Goal: Transaction & Acquisition: Purchase product/service

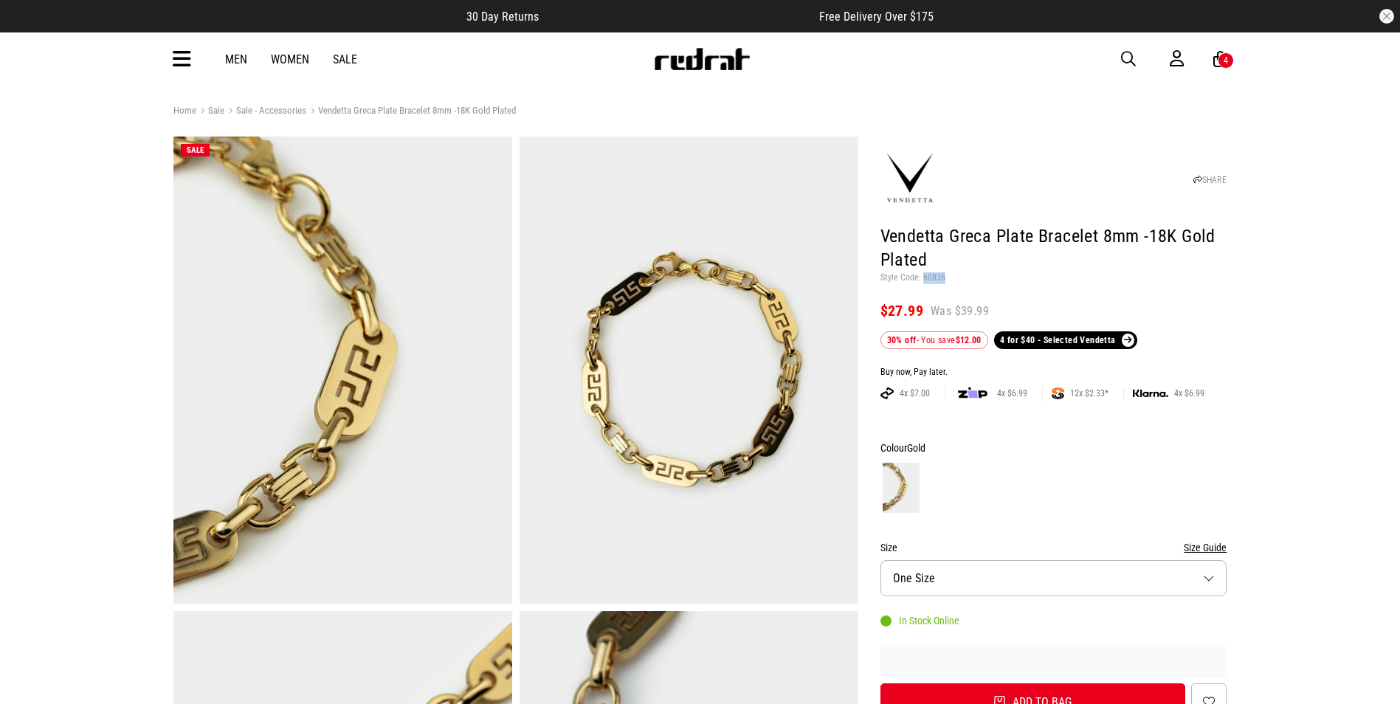
click at [1130, 54] on span "button" at bounding box center [1128, 59] width 15 height 18
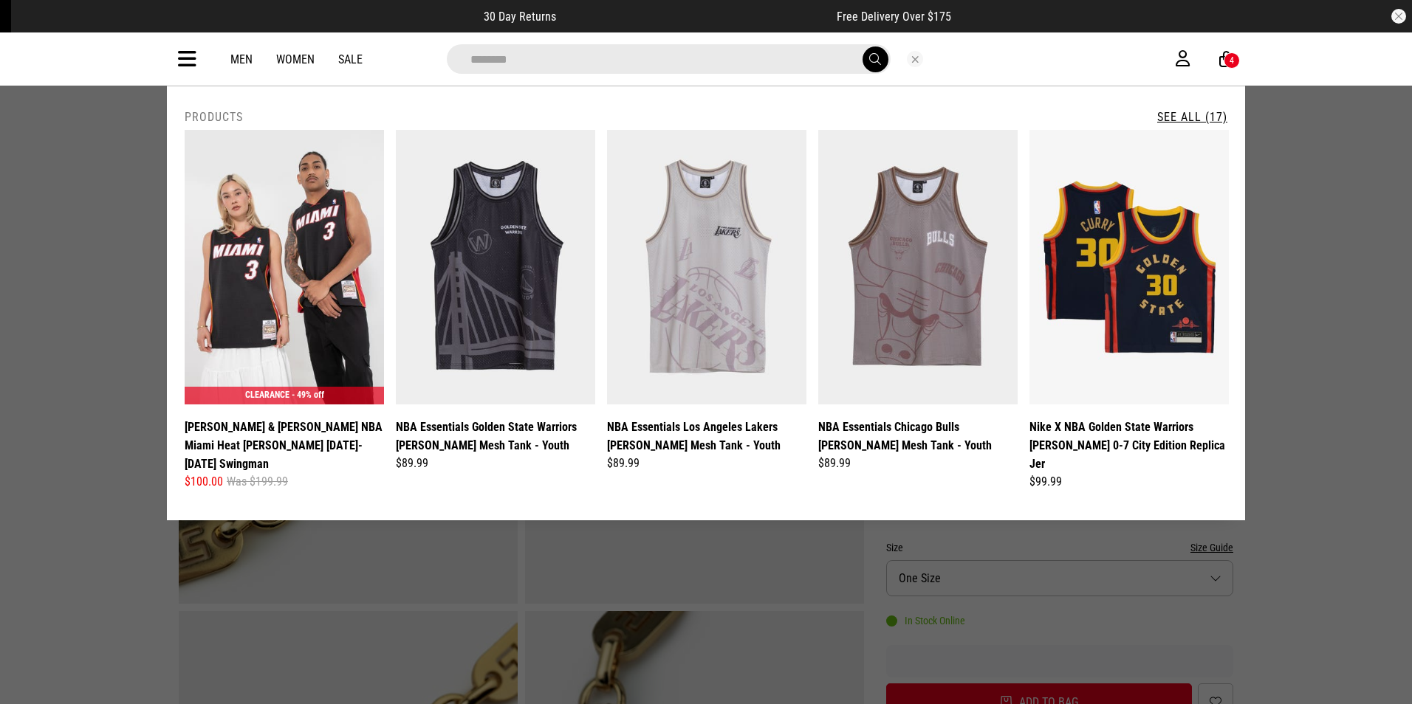
type input "********"
click at [1194, 117] on link "See All (17)" at bounding box center [1192, 117] width 70 height 14
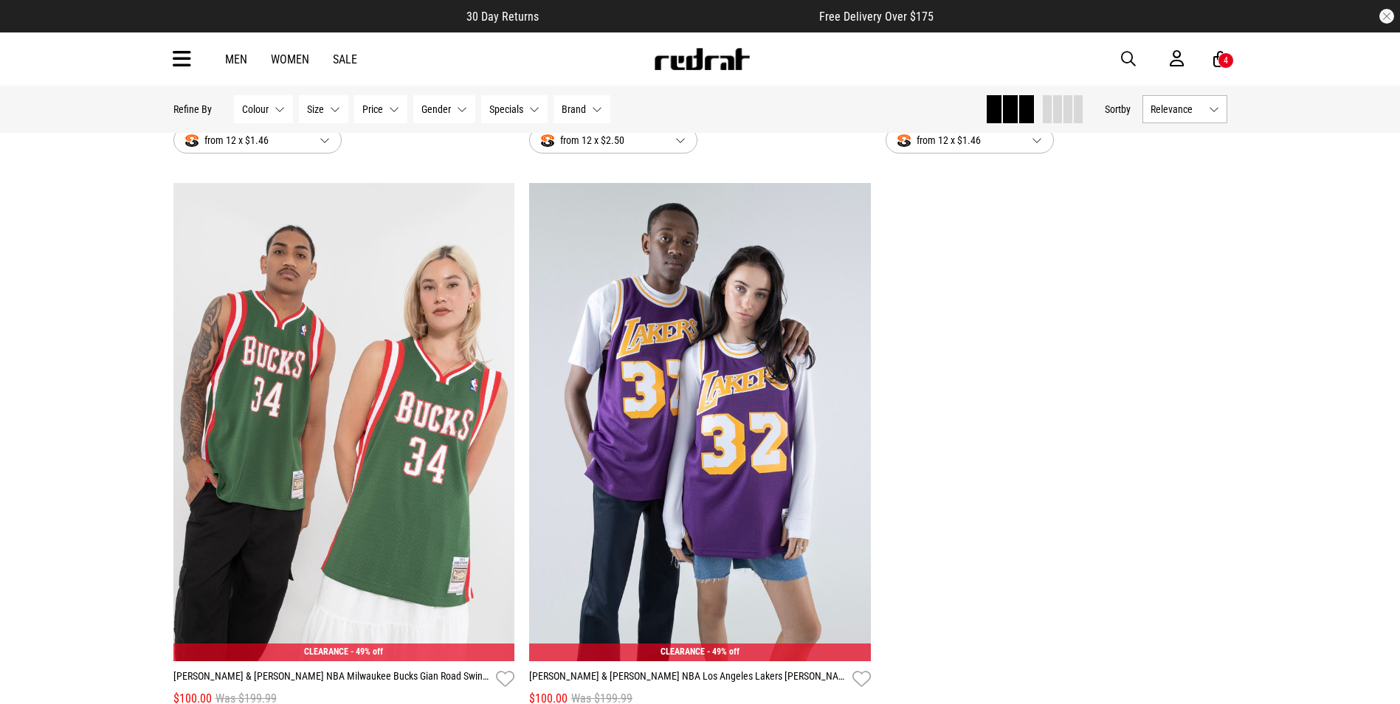
scroll to position [3027, 0]
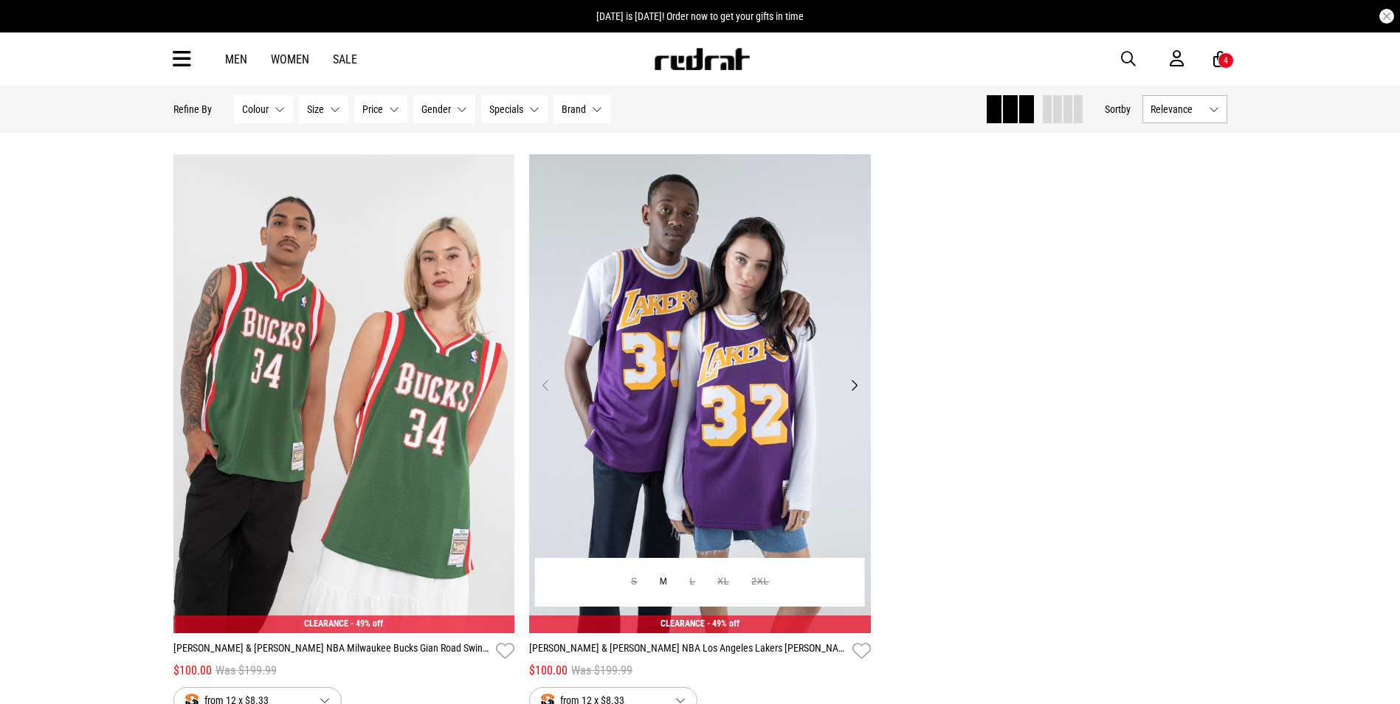
click at [699, 433] on img at bounding box center [700, 393] width 342 height 478
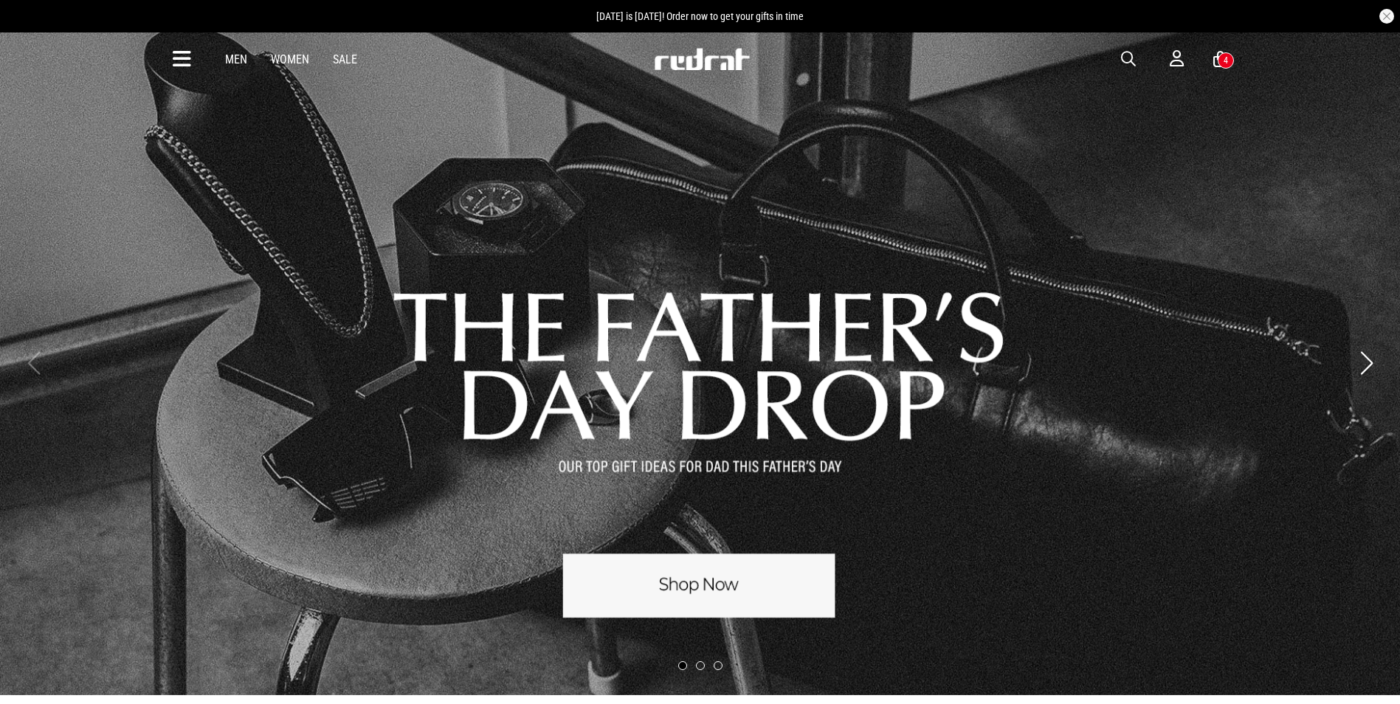
click at [1130, 58] on span "button" at bounding box center [1128, 59] width 15 height 18
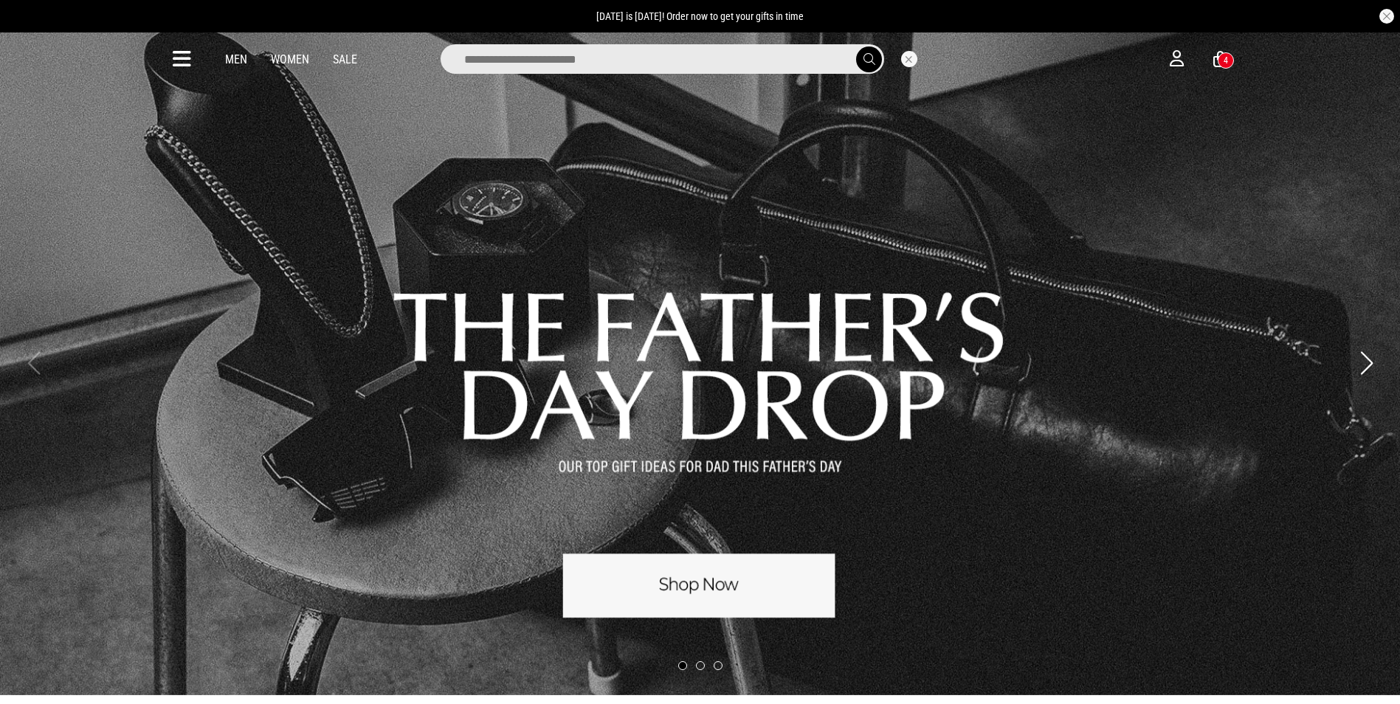
click at [486, 61] on input "search" at bounding box center [663, 59] width 444 height 30
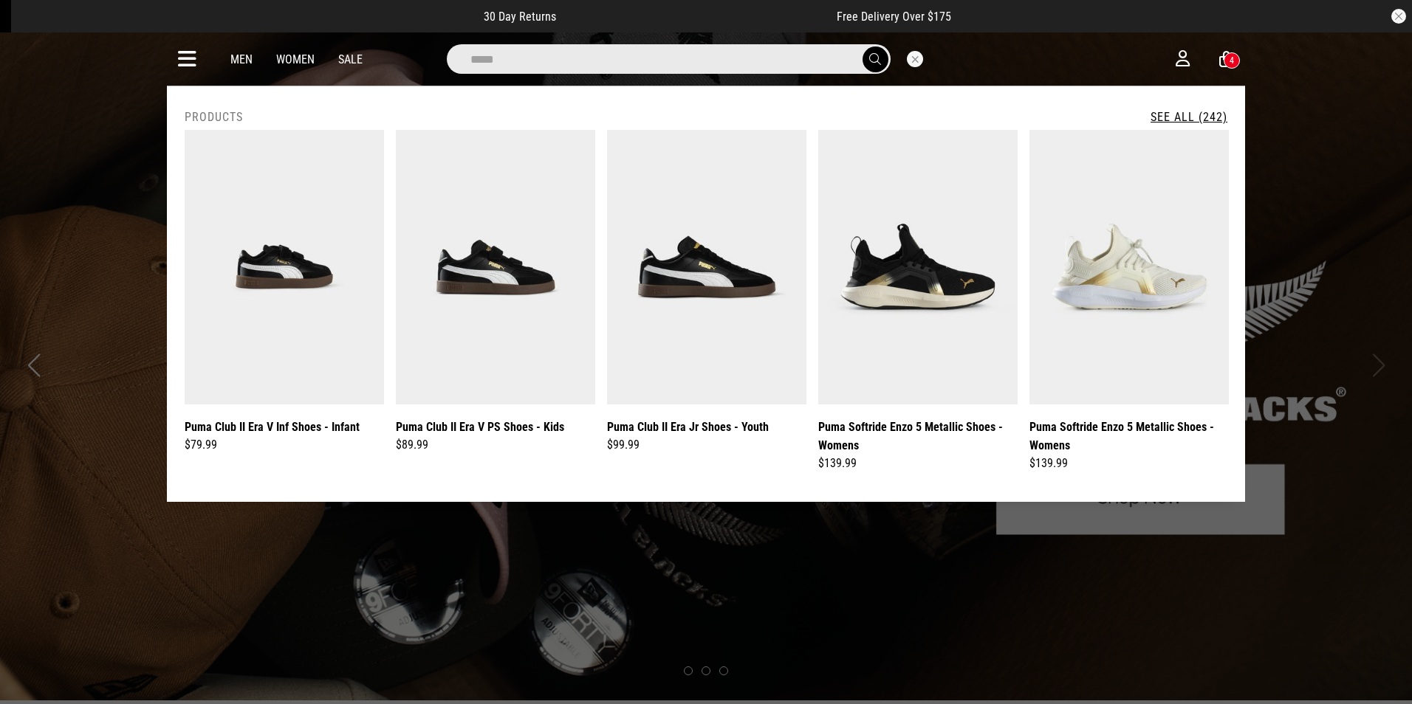
click at [526, 63] on input "*****" at bounding box center [669, 59] width 444 height 30
type input "**********"
click at [862, 47] on button "submit" at bounding box center [875, 60] width 26 height 26
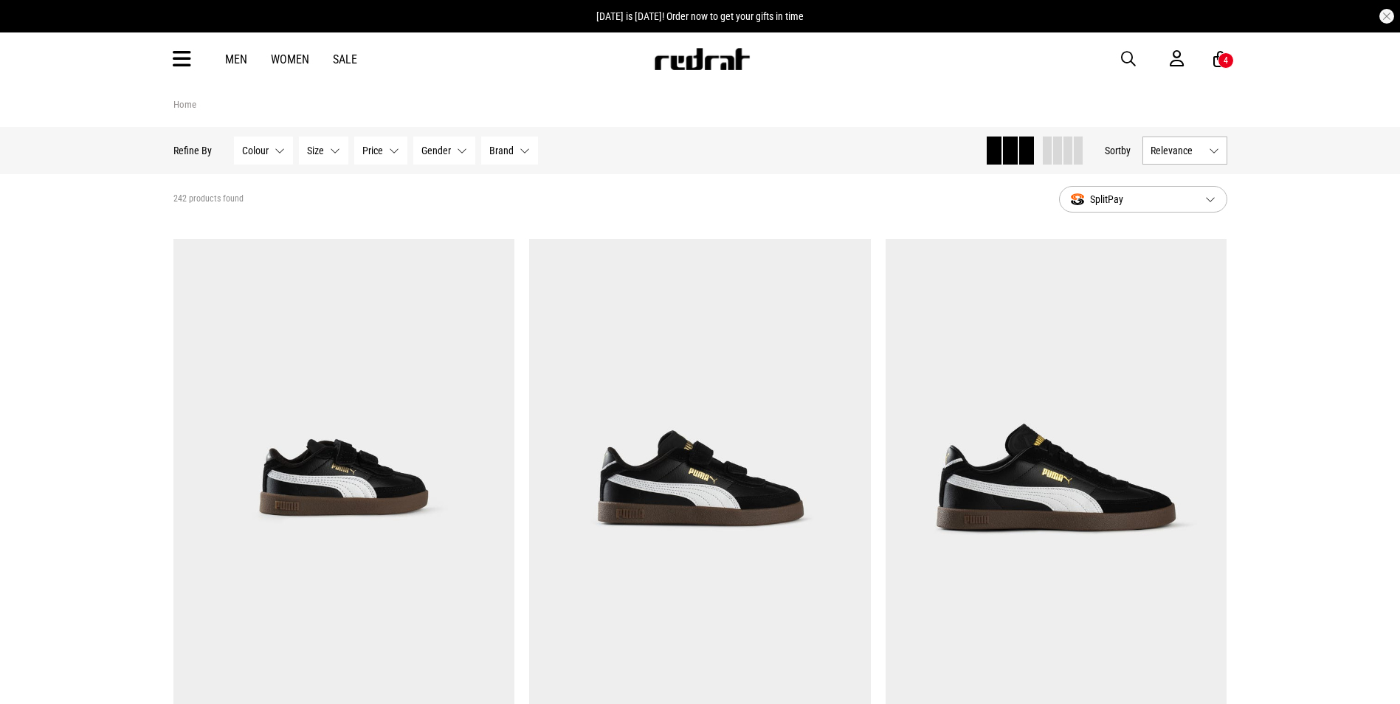
click at [336, 150] on button "Size None selected" at bounding box center [323, 151] width 49 height 28
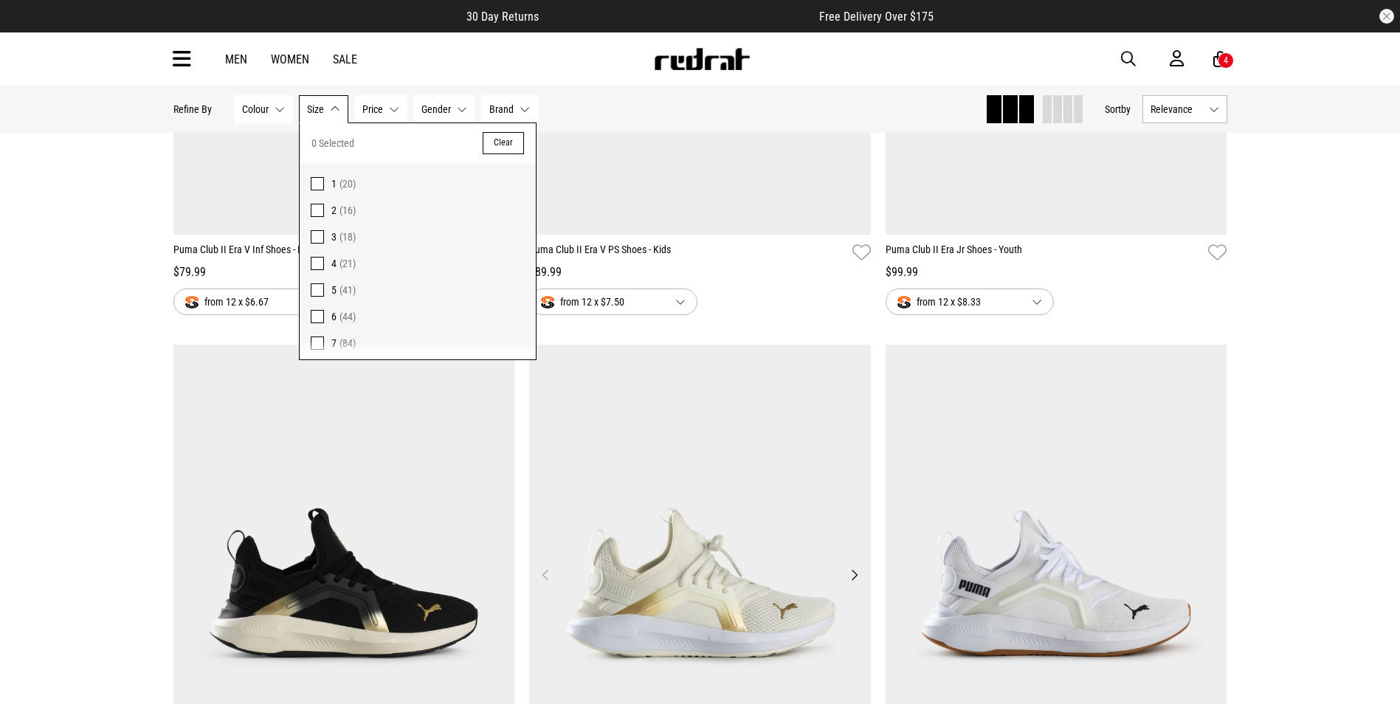
scroll to position [443, 0]
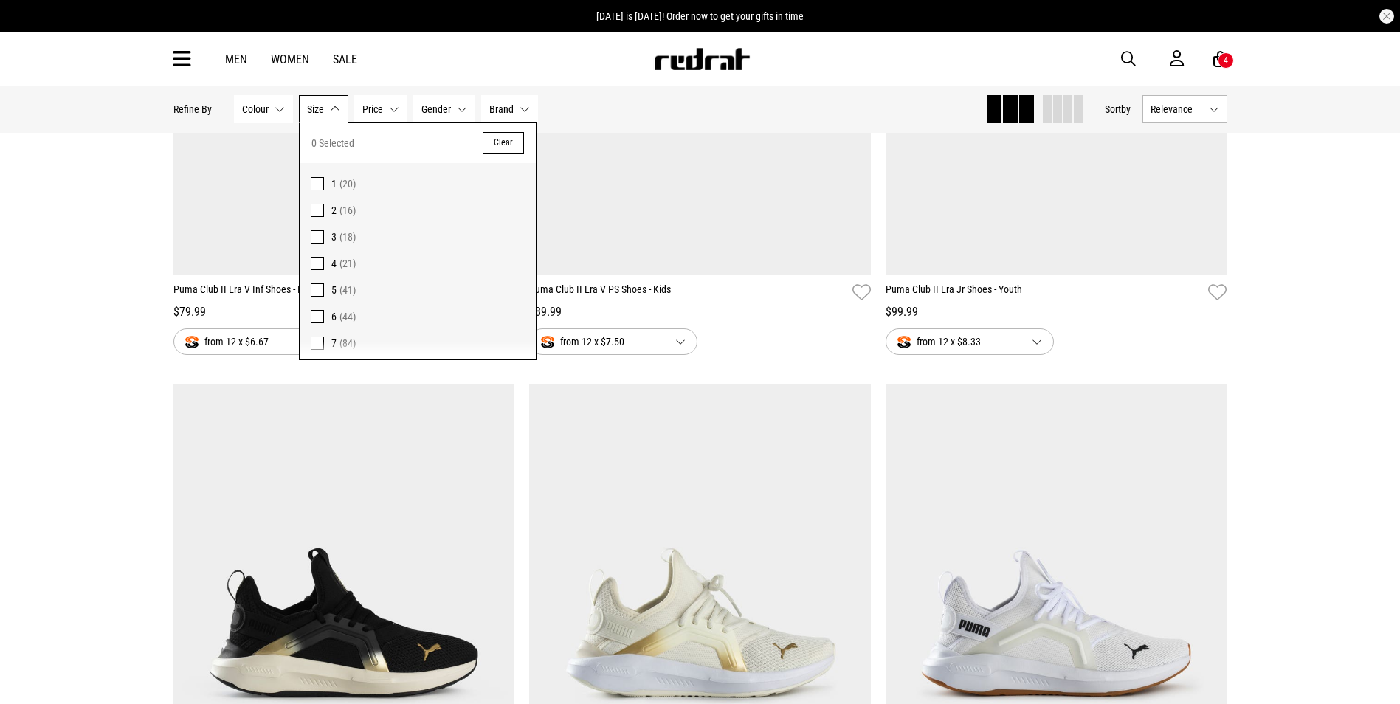
click at [489, 140] on button "Clear" at bounding box center [503, 143] width 41 height 22
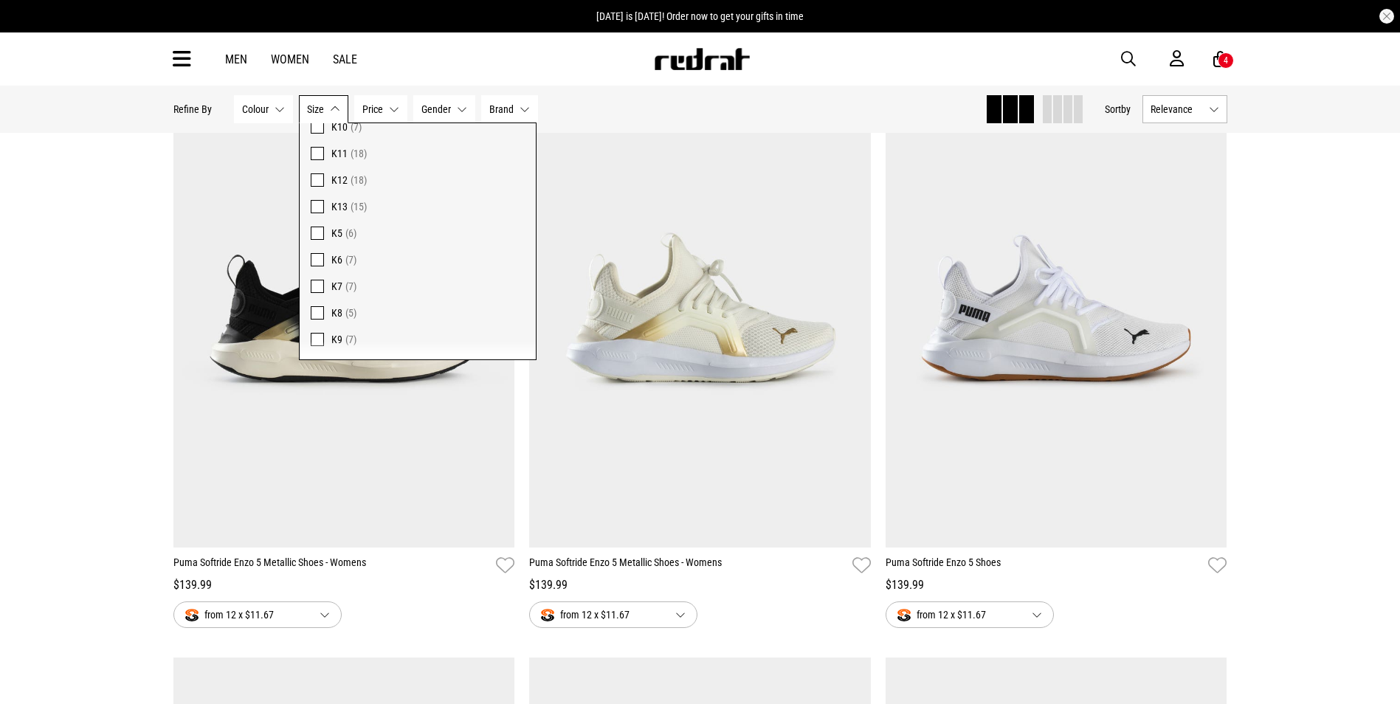
scroll to position [756, 0]
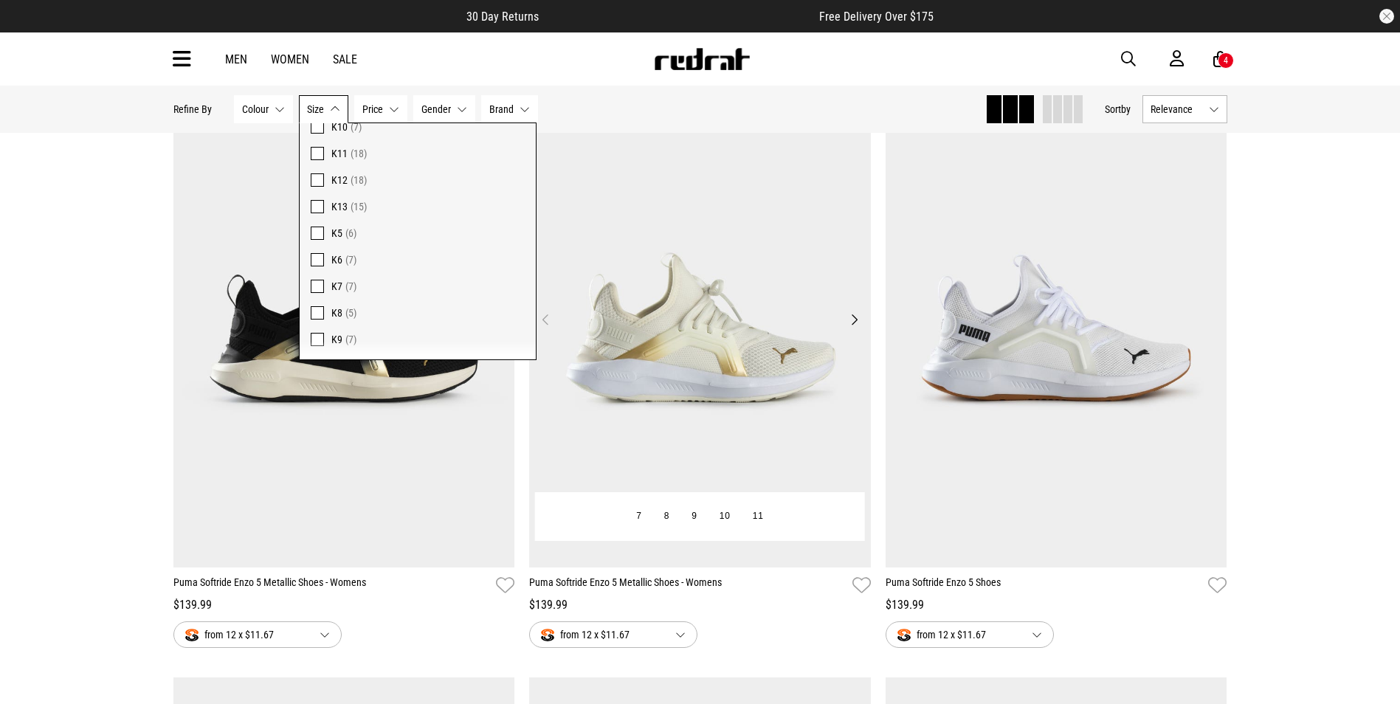
click at [688, 186] on img at bounding box center [700, 328] width 342 height 478
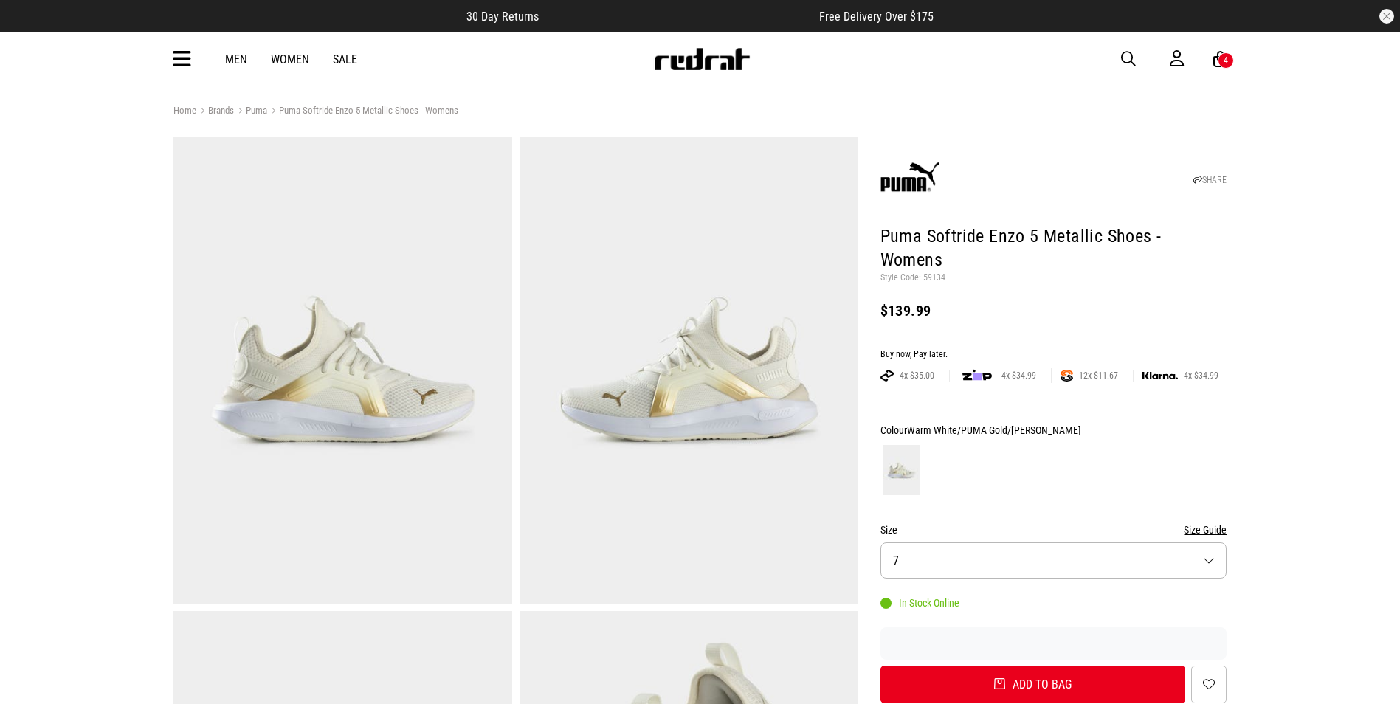
click at [1131, 58] on span "button" at bounding box center [1128, 59] width 15 height 18
click at [339, 58] on link "Sale" at bounding box center [345, 59] width 24 height 14
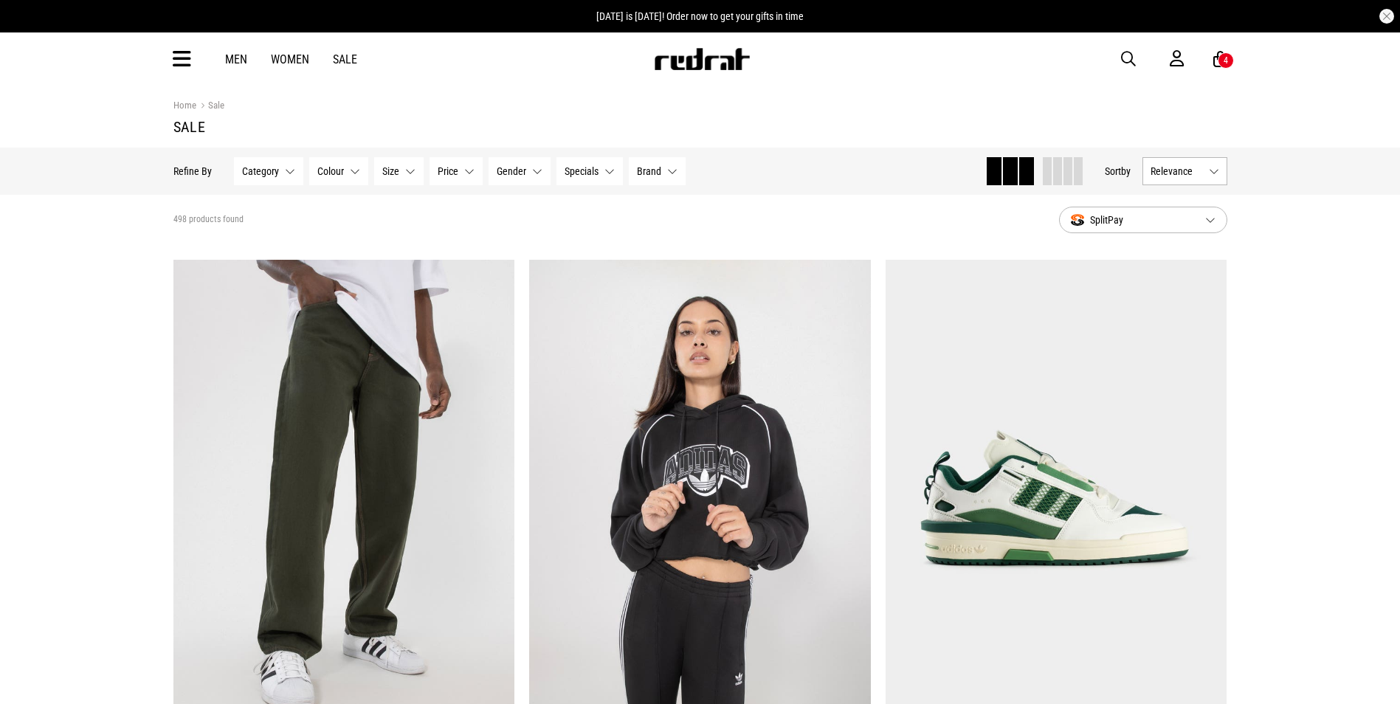
click at [407, 171] on button "Size None selected" at bounding box center [398, 171] width 49 height 28
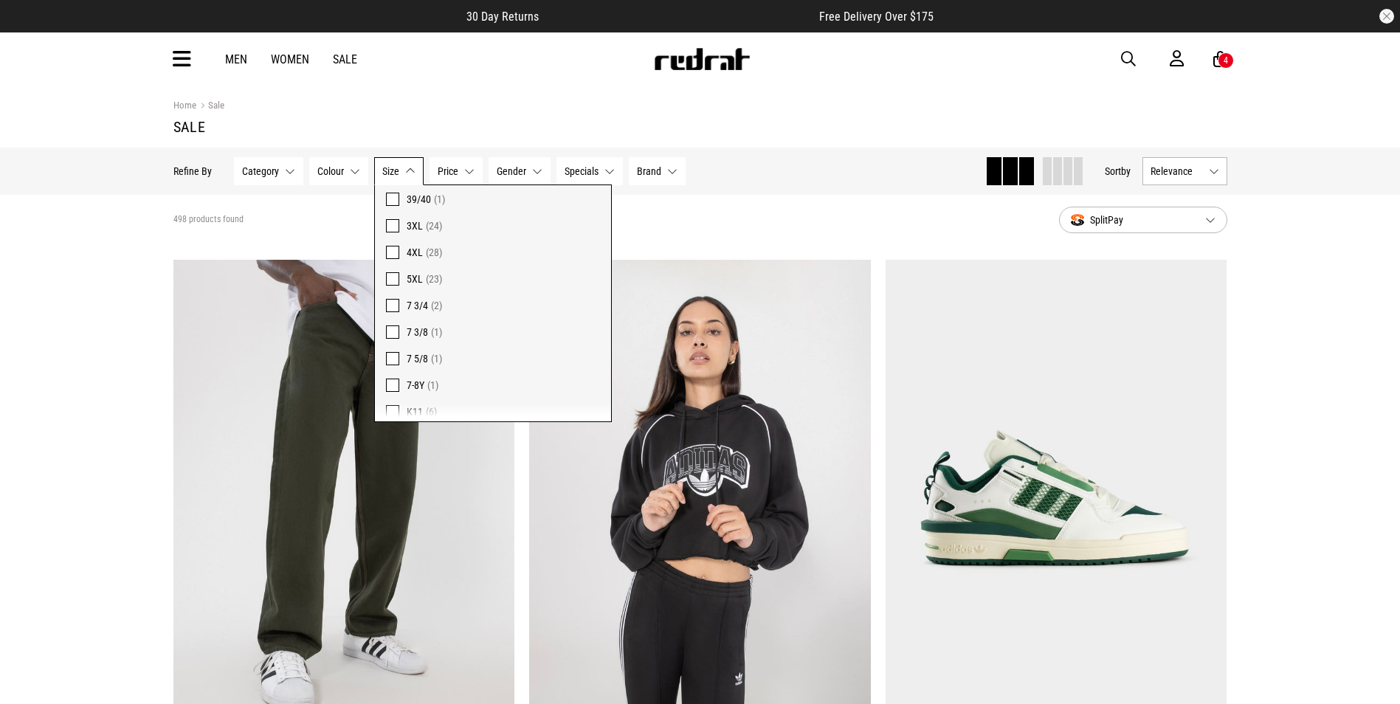
scroll to position [836, 0]
click at [286, 168] on button "Category None selected" at bounding box center [268, 171] width 69 height 28
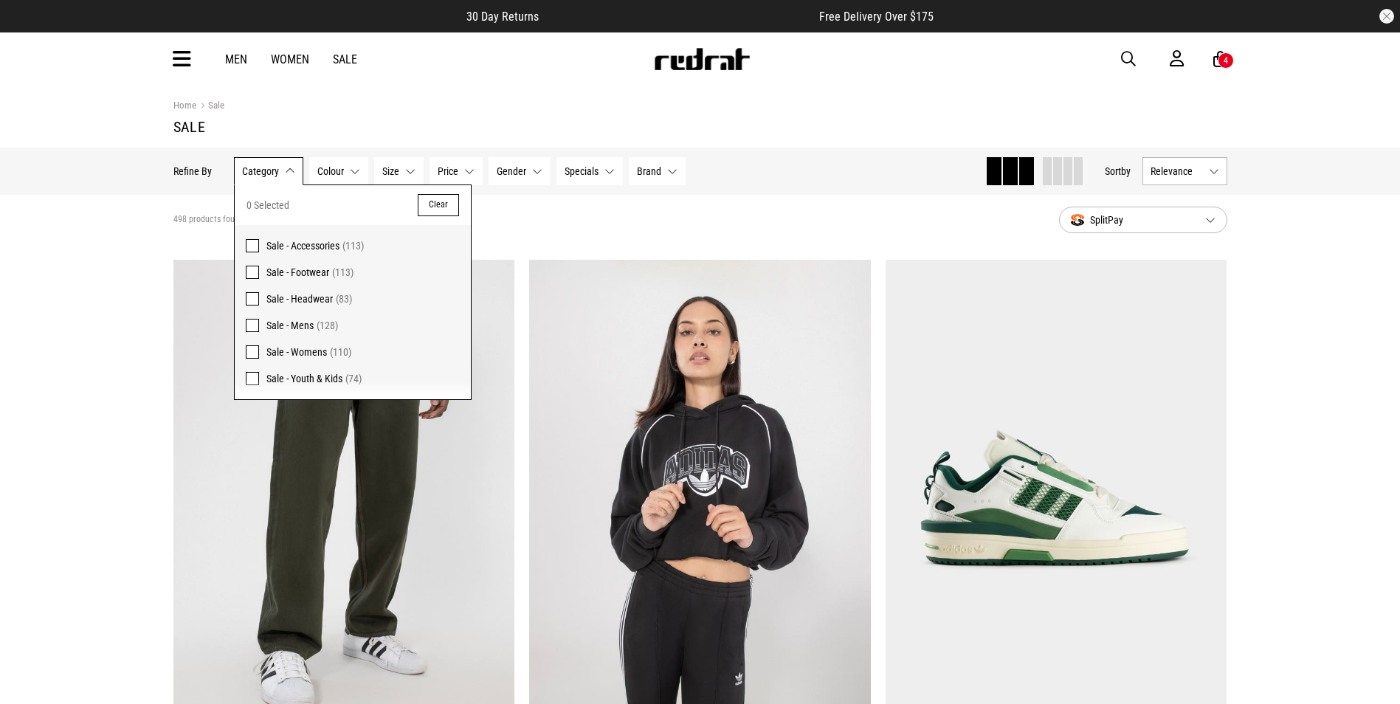
click at [304, 267] on span "Sale - Footwear" at bounding box center [298, 273] width 63 height 12
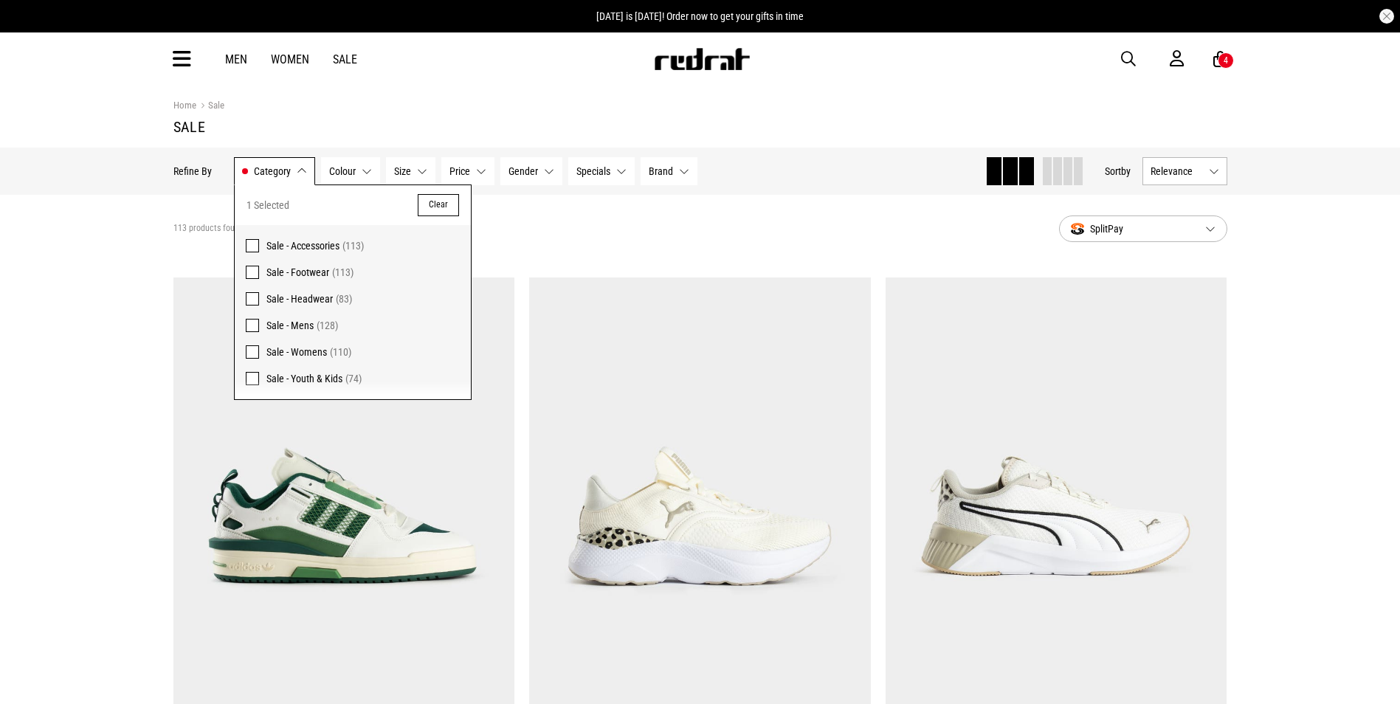
click at [413, 170] on button "Size None selected" at bounding box center [410, 171] width 49 height 28
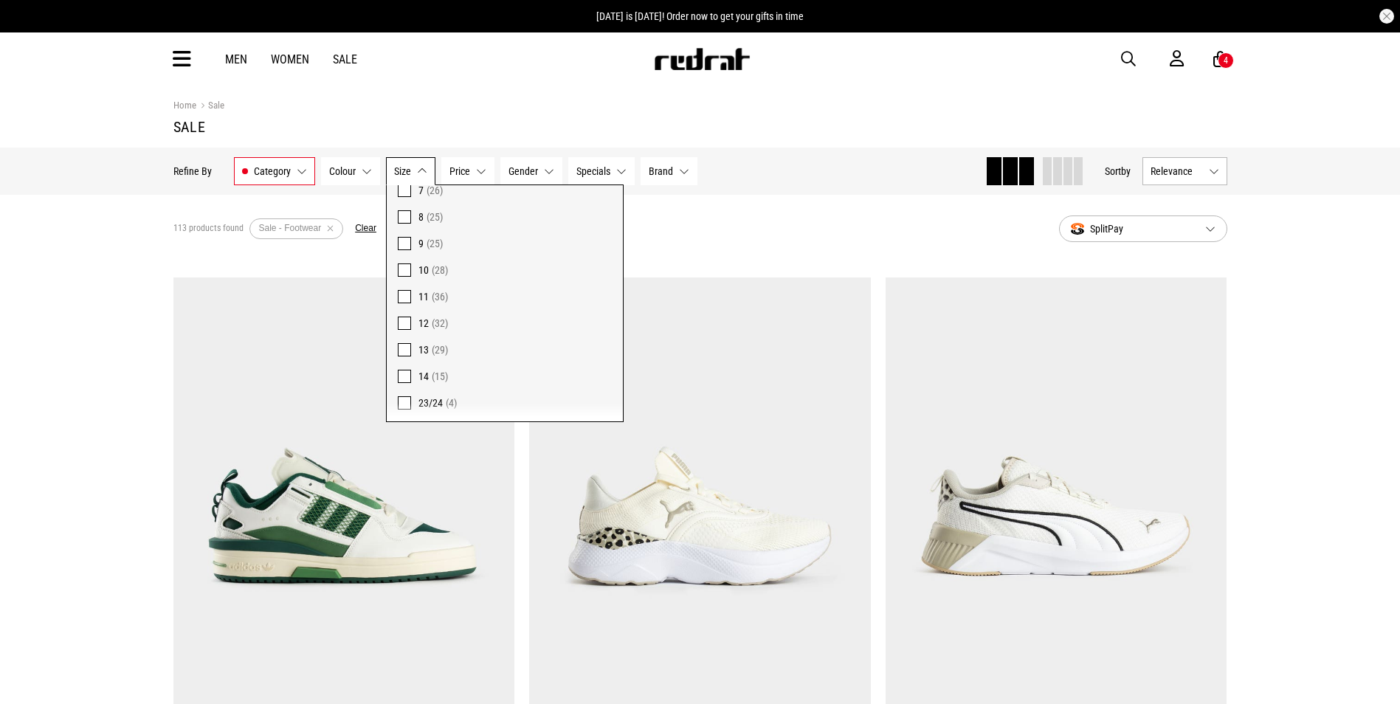
scroll to position [213, 0]
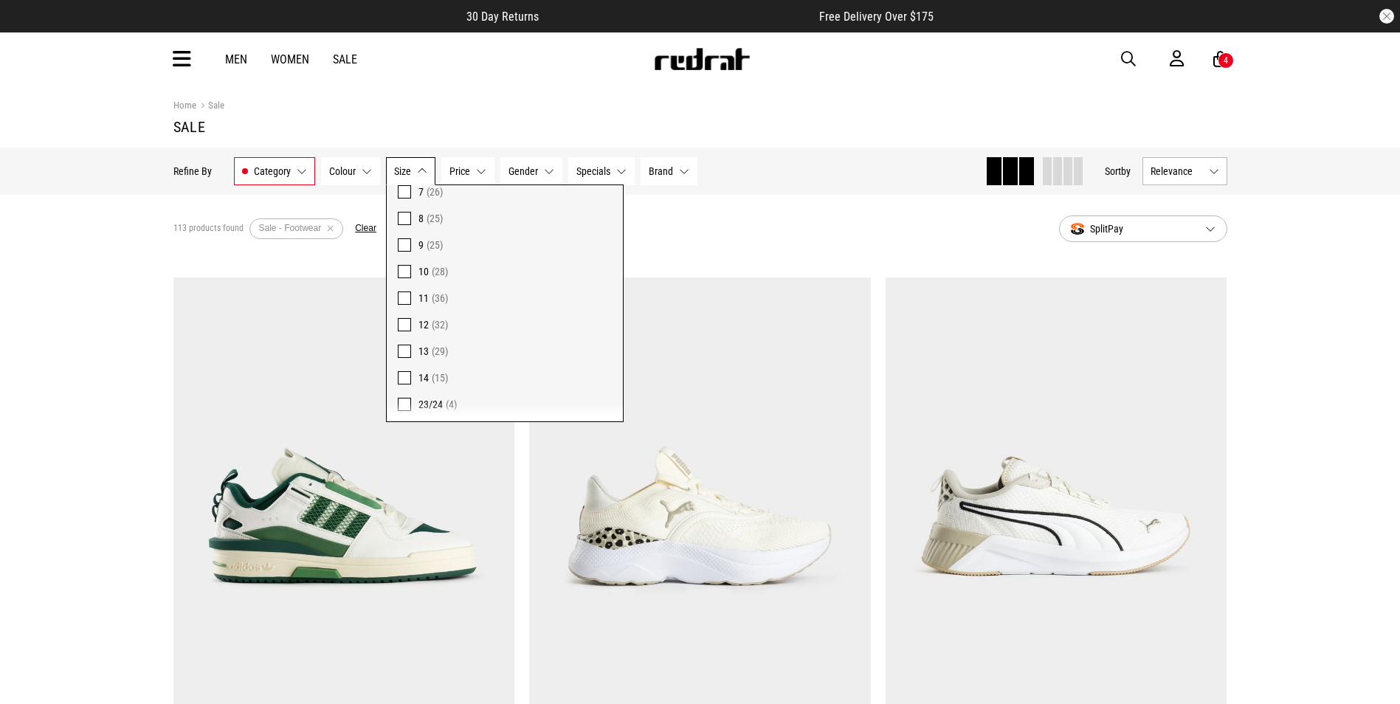
click at [406, 377] on span at bounding box center [404, 377] width 13 height 13
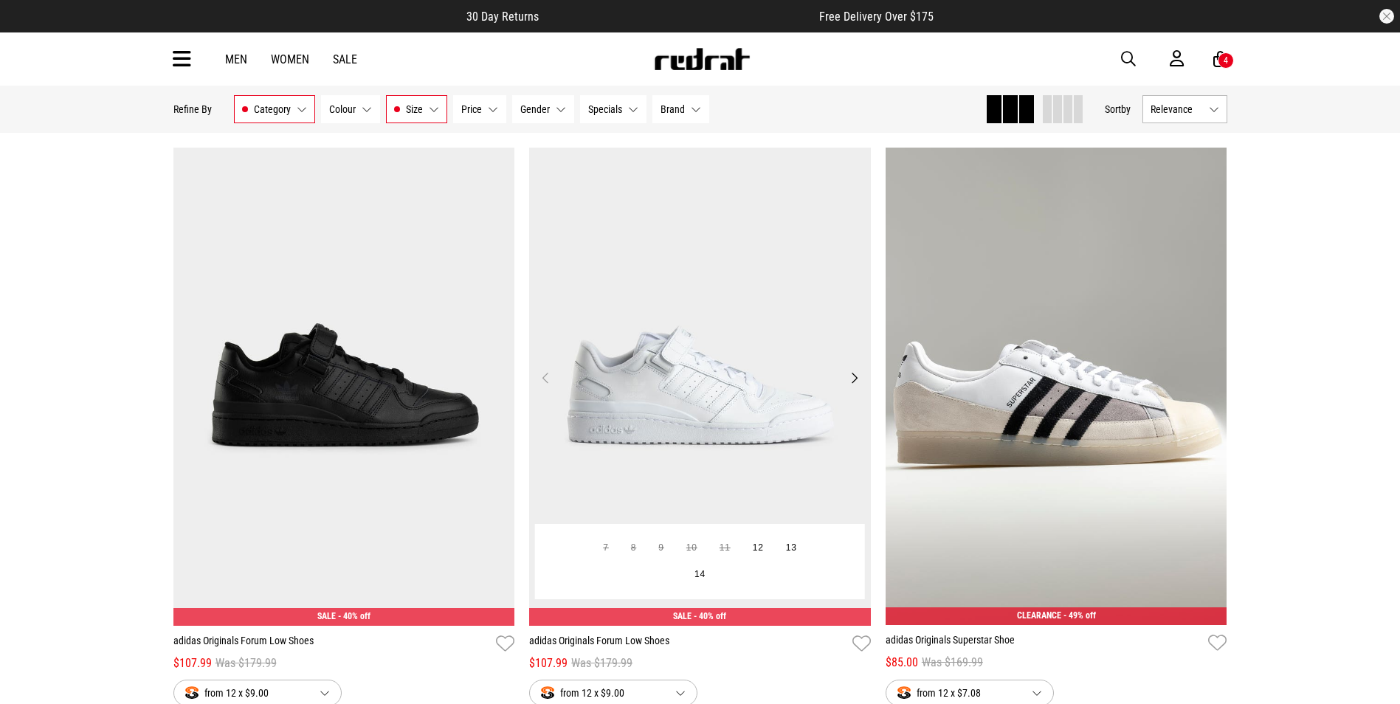
scroll to position [2510, 0]
